Goal: Check status: Check status

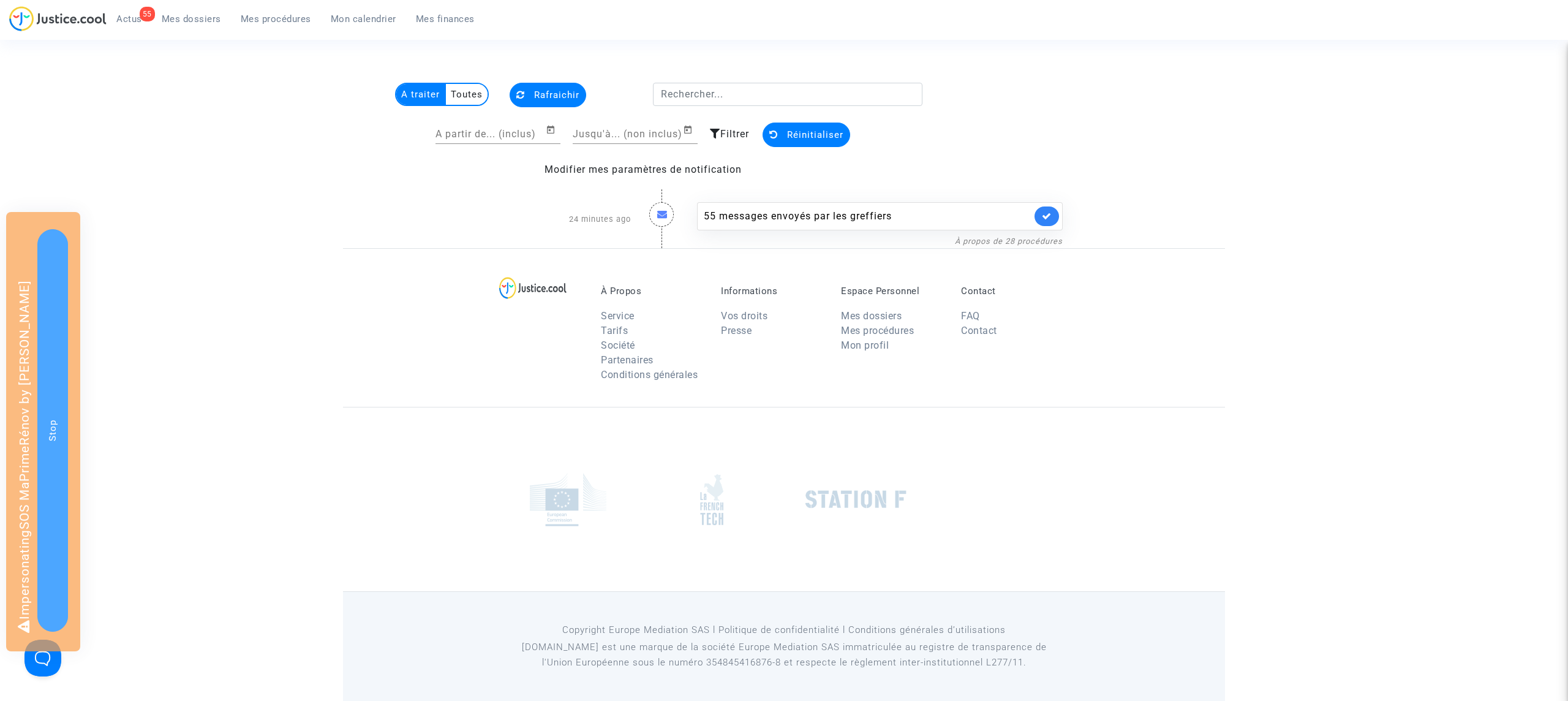
click at [460, 93] on multi-toggle-item "Toutes" at bounding box center [466, 95] width 42 height 21
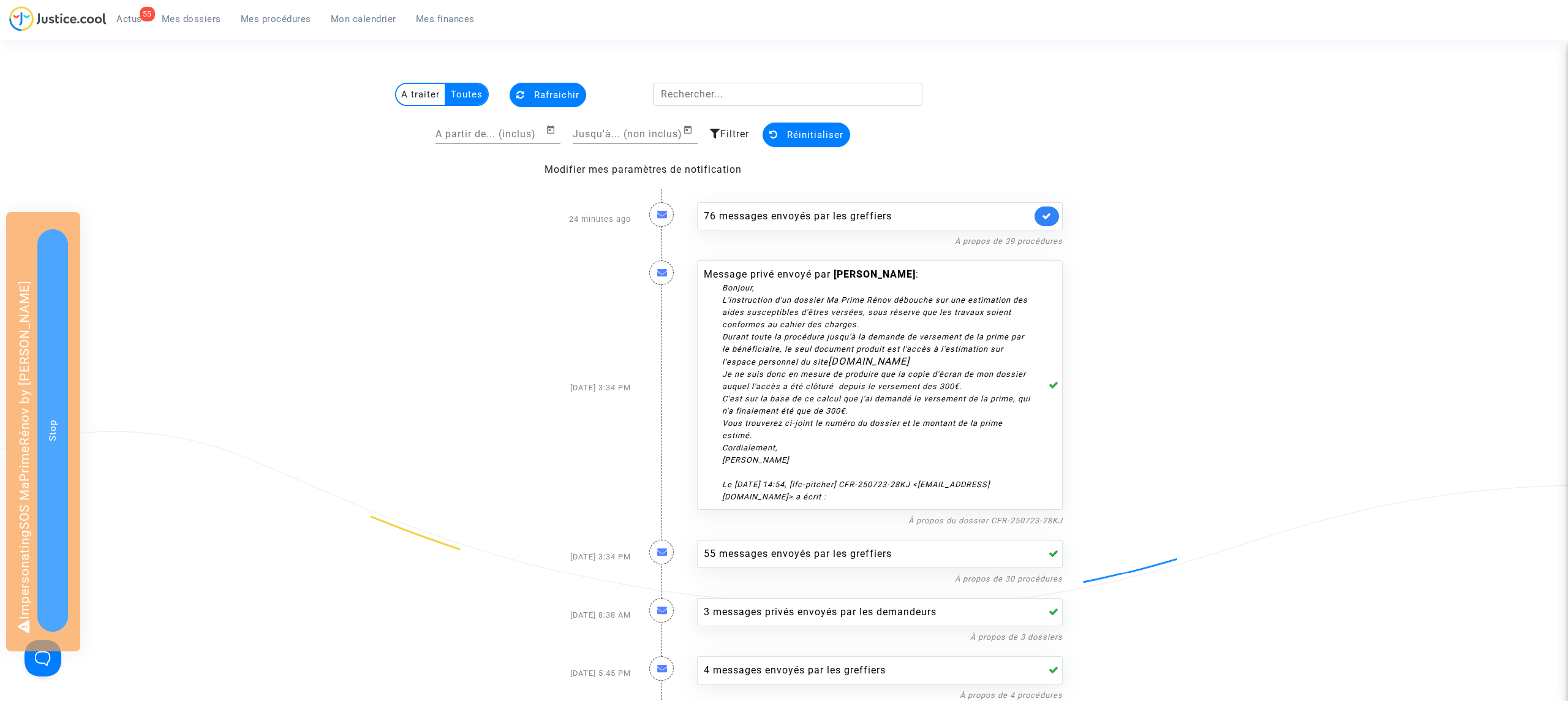
click at [718, 129] on icon at bounding box center [715, 134] width 10 height 9
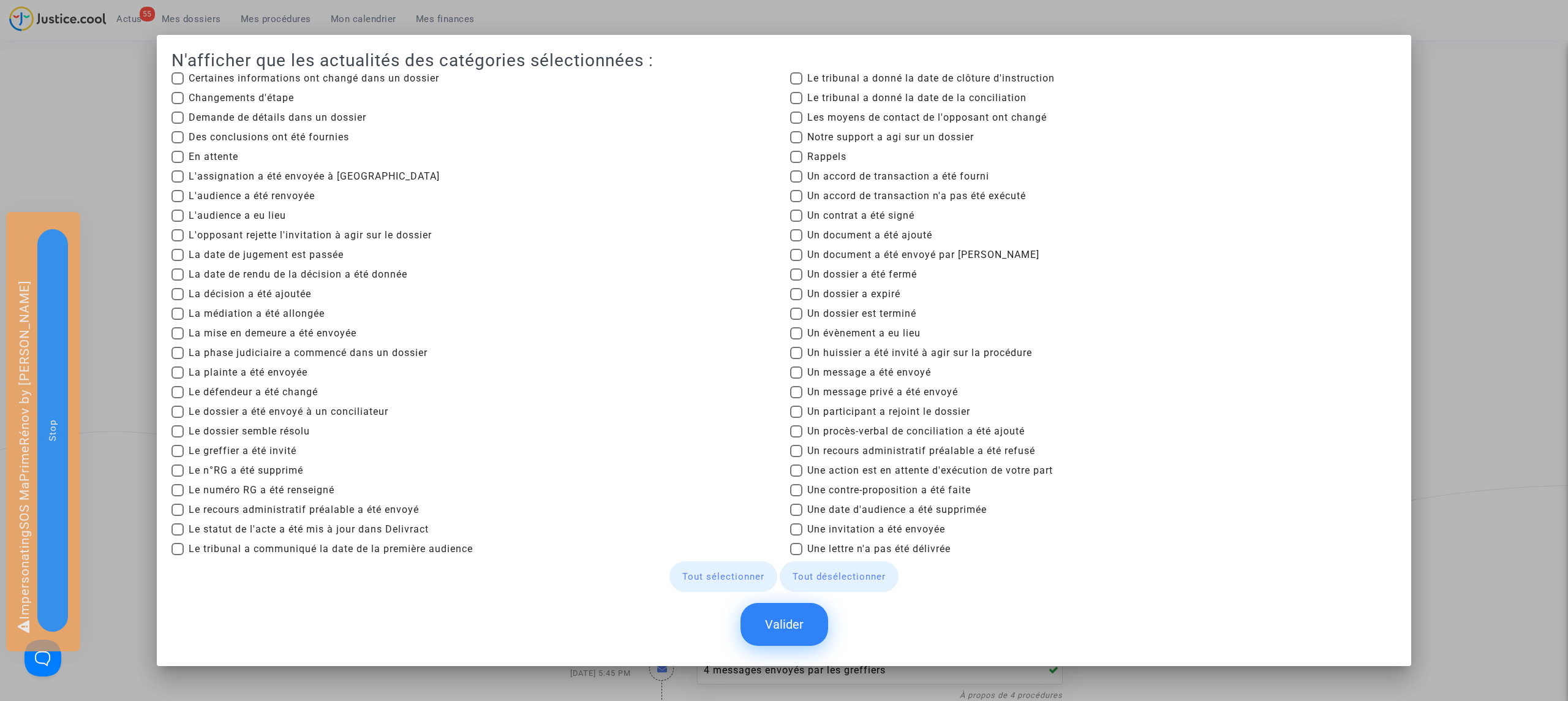
click at [285, 425] on span "Le dossier semble résolu" at bounding box center [249, 432] width 121 height 15
click at [177, 437] on input "Le dossier semble résolu" at bounding box center [177, 437] width 1 height 1
checkbox input "true"
click at [797, 628] on button "Valider" at bounding box center [784, 624] width 87 height 43
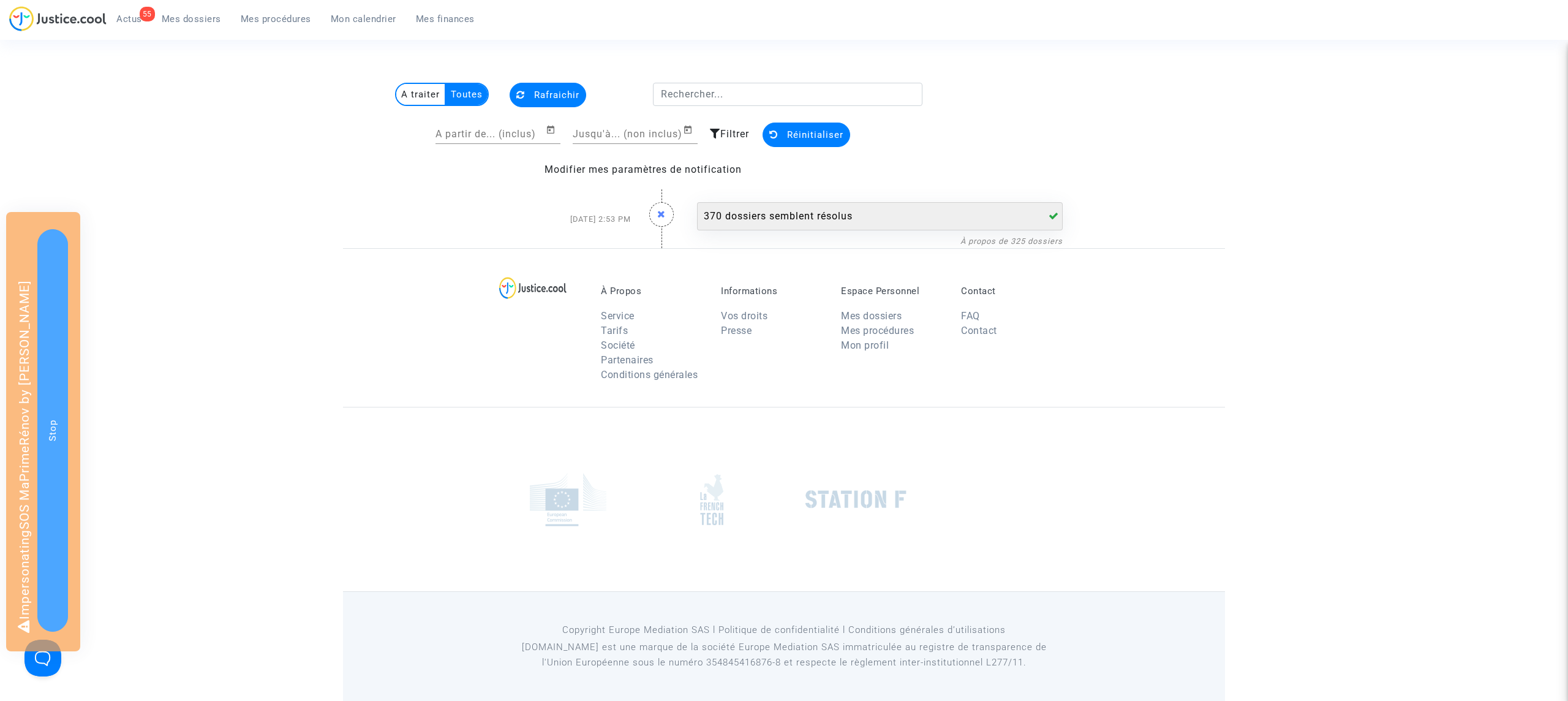
click at [837, 218] on div "370 dossiers semblent résolus" at bounding box center [868, 216] width 328 height 15
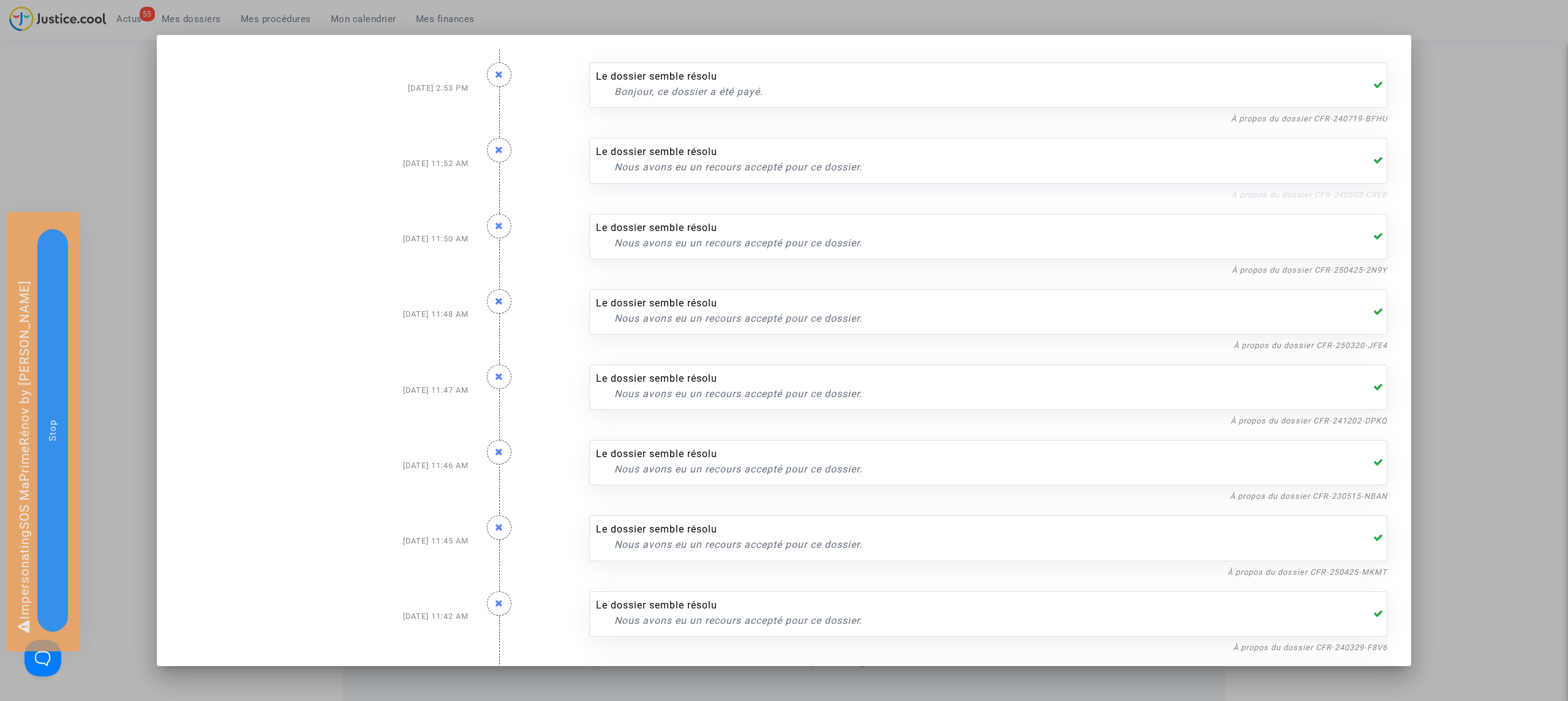
click at [1360, 197] on link "À propos du dossier CFR-240503-CXEB" at bounding box center [1310, 194] width 155 height 9
click at [104, 145] on div at bounding box center [784, 350] width 1568 height 701
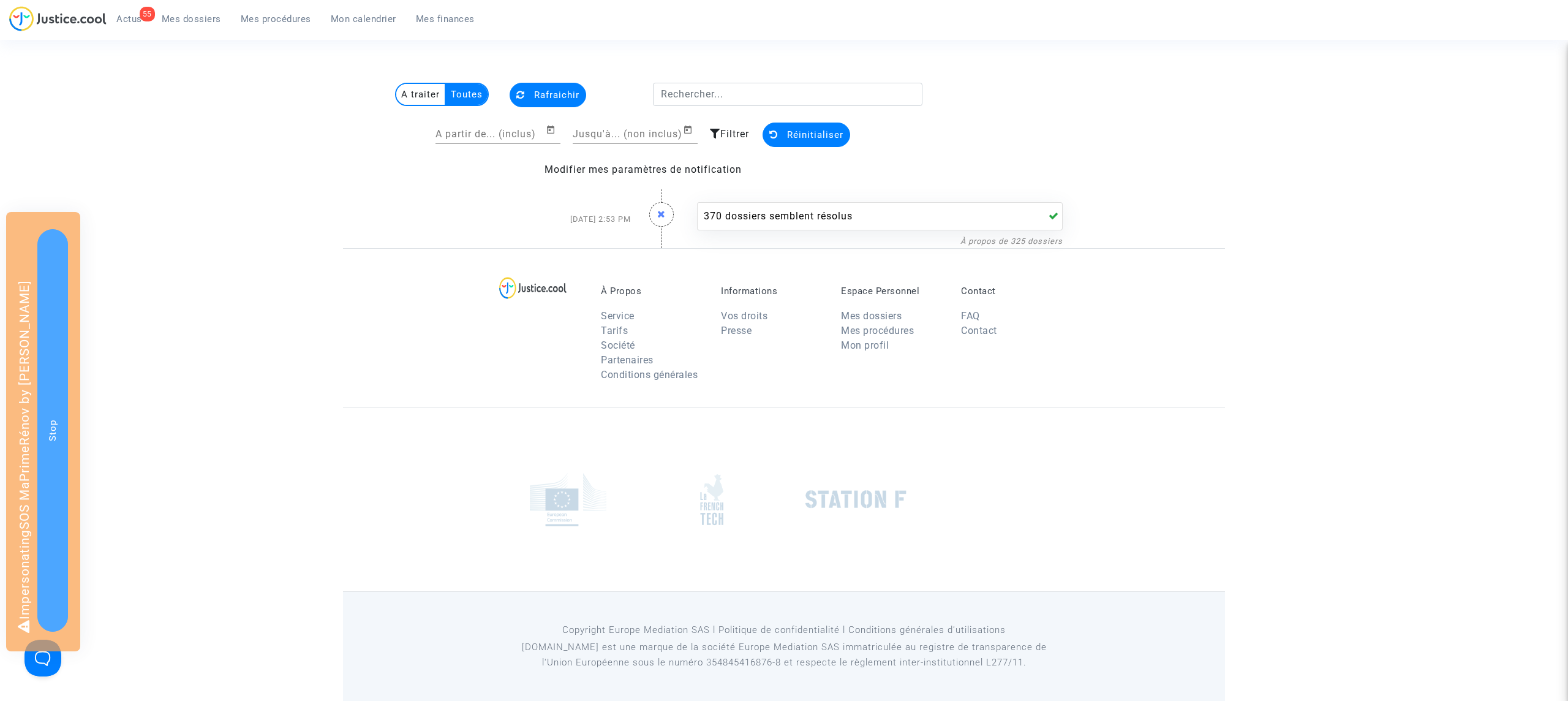
click at [287, 11] on link "Mes procédures" at bounding box center [276, 18] width 90 height 18
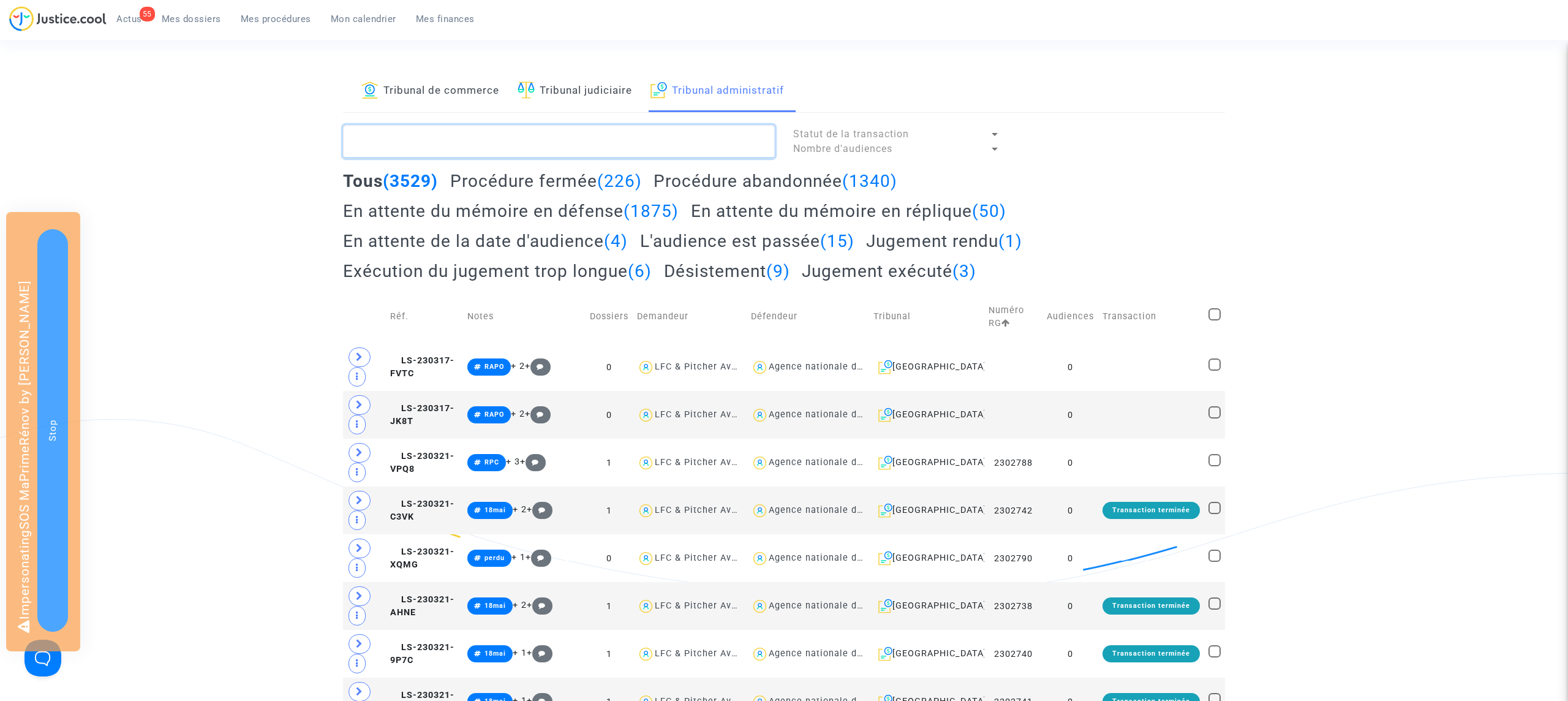
click at [602, 125] on textarea at bounding box center [559, 141] width 432 height 33
click at [598, 97] on link "Tribunal judiciaire" at bounding box center [574, 91] width 115 height 42
